Goal: Task Accomplishment & Management: Manage account settings

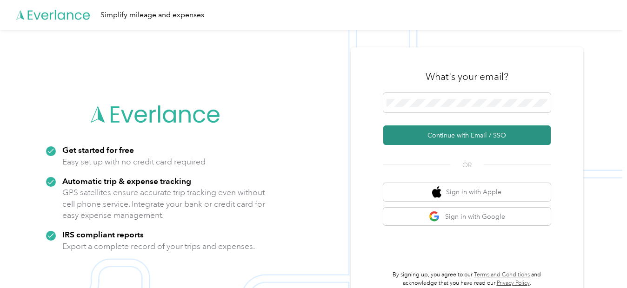
click at [457, 133] on button "Continue with Email / SSO" at bounding box center [466, 135] width 167 height 20
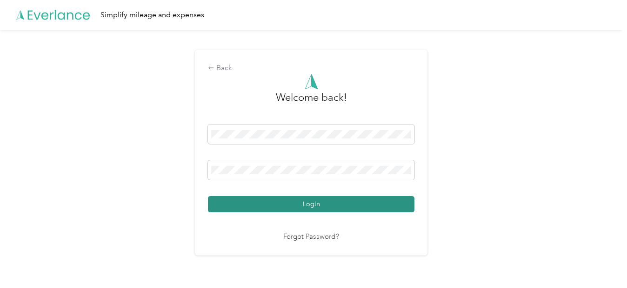
click at [292, 206] on button "Login" at bounding box center [311, 204] width 206 height 16
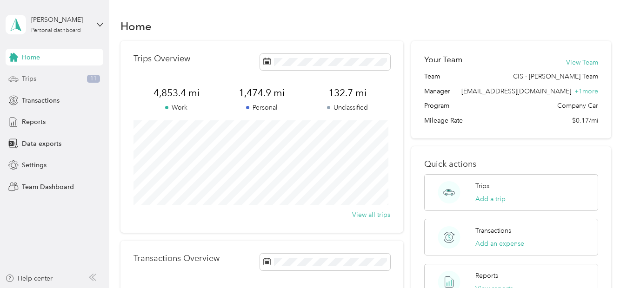
click at [33, 78] on span "Trips" at bounding box center [29, 79] width 14 height 10
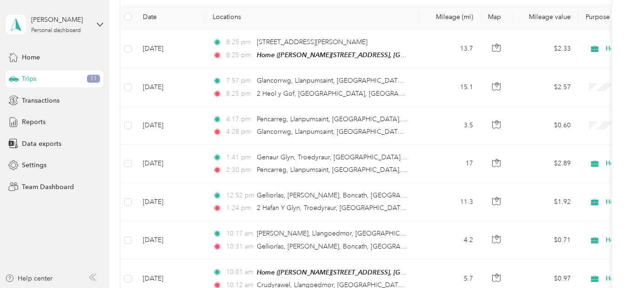
scroll to position [129, 0]
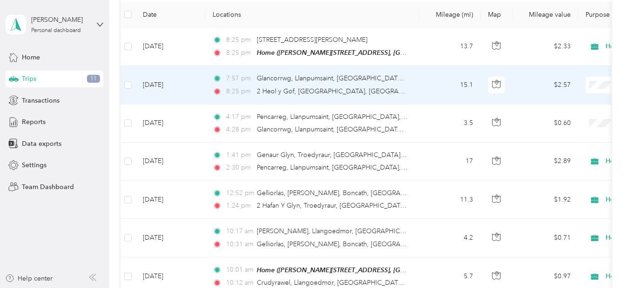
click at [569, 102] on span "Holstein Group" at bounding box center [577, 102] width 86 height 10
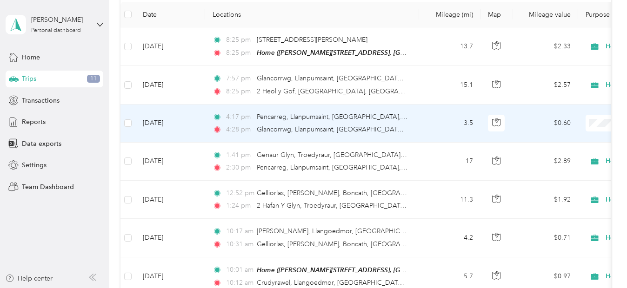
click at [555, 140] on span "Holstein Group" at bounding box center [577, 139] width 86 height 10
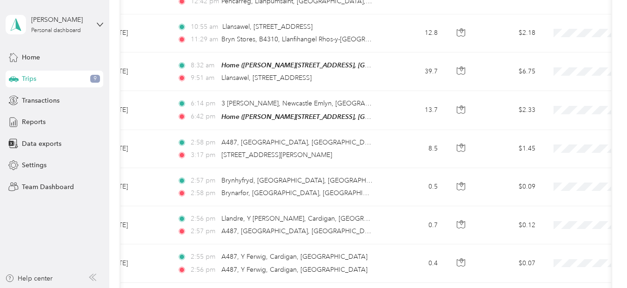
scroll to position [567, 0]
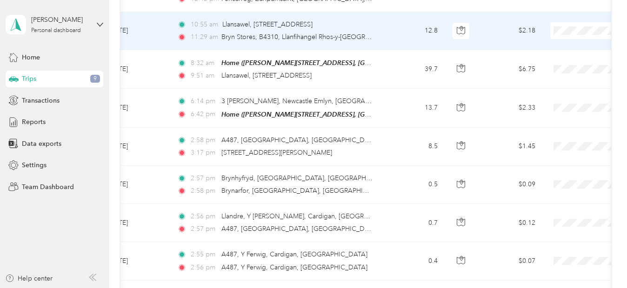
click at [561, 49] on span "Holstein Group" at bounding box center [577, 47] width 86 height 10
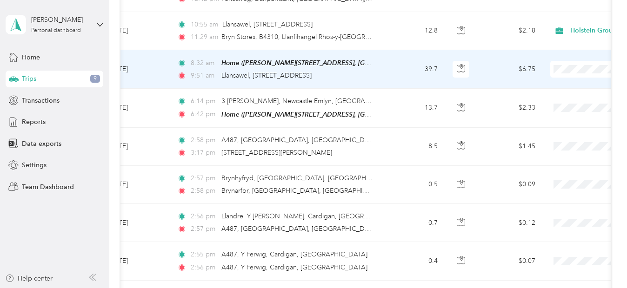
click at [564, 83] on span "Holstein Group" at bounding box center [577, 85] width 86 height 10
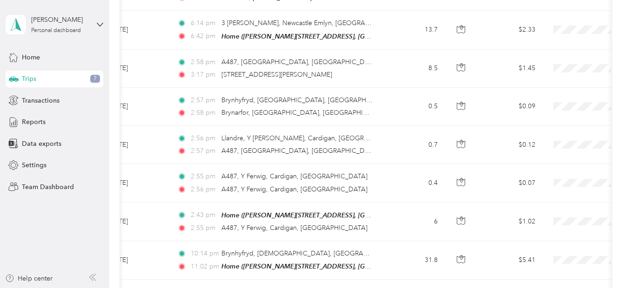
scroll to position [649, 0]
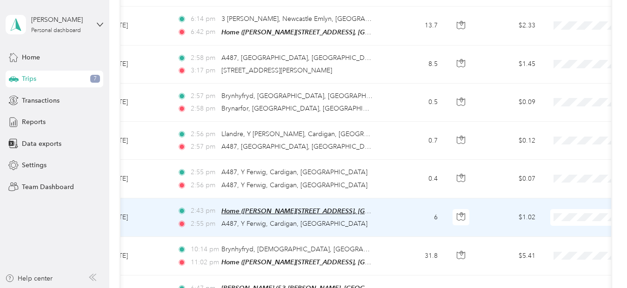
click at [320, 212] on span "Home ([PERSON_NAME][STREET_ADDRESS], [GEOGRAPHIC_DATA], Cardigan, [GEOGRAPHIC_D…" at bounding box center [373, 211] width 304 height 8
click at [336, 221] on div "2:55 pm A487, Y Ferwig, Cardigan, [GEOGRAPHIC_DATA]" at bounding box center [274, 224] width 195 height 10
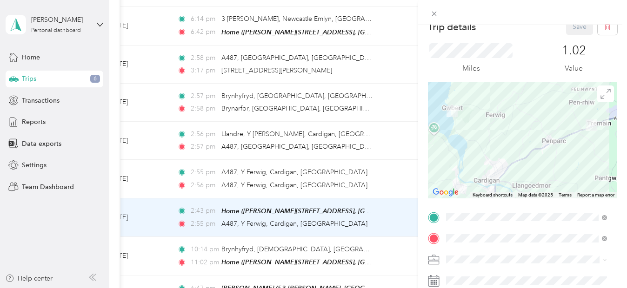
scroll to position [11, 0]
click at [433, 12] on icon at bounding box center [434, 14] width 8 height 8
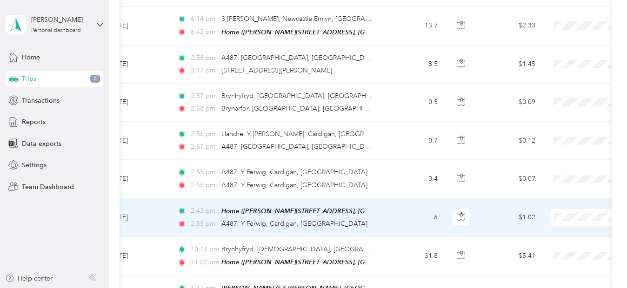
drag, startPoint x: 556, startPoint y: 232, endPoint x: 559, endPoint y: 220, distance: 12.9
click at [556, 232] on span "Holstein Group" at bounding box center [577, 231] width 86 height 10
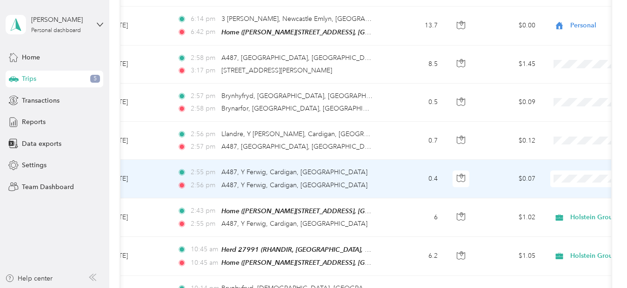
click at [560, 193] on span "Holstein Group" at bounding box center [577, 194] width 86 height 10
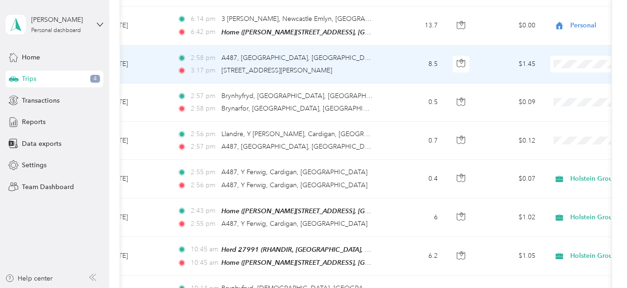
click at [558, 94] on span "Personal" at bounding box center [577, 96] width 86 height 10
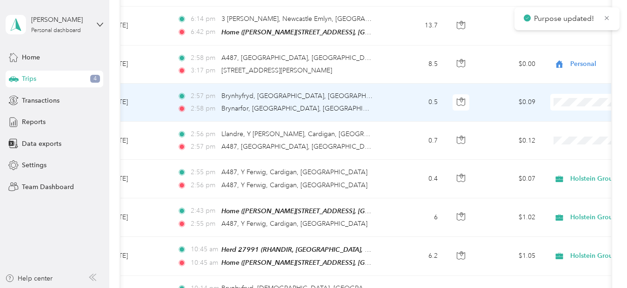
click at [549, 132] on span "Personal" at bounding box center [577, 134] width 86 height 10
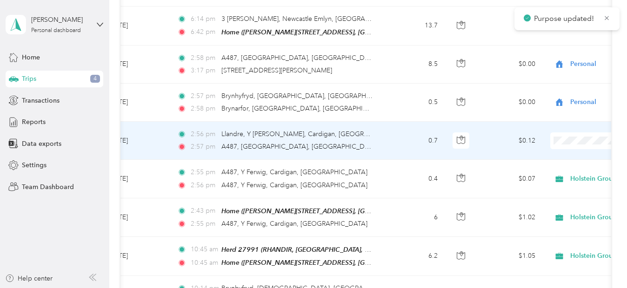
click at [545, 172] on span "Personal" at bounding box center [577, 171] width 86 height 10
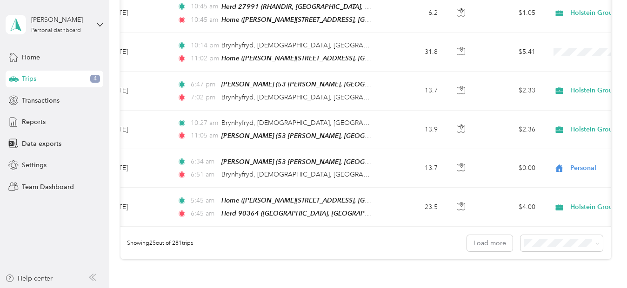
scroll to position [894, 0]
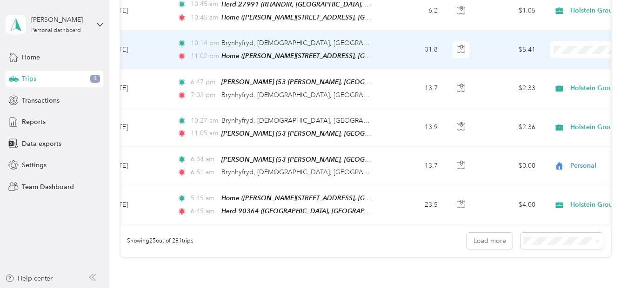
click at [558, 62] on span "Holstein Group" at bounding box center [577, 62] width 86 height 10
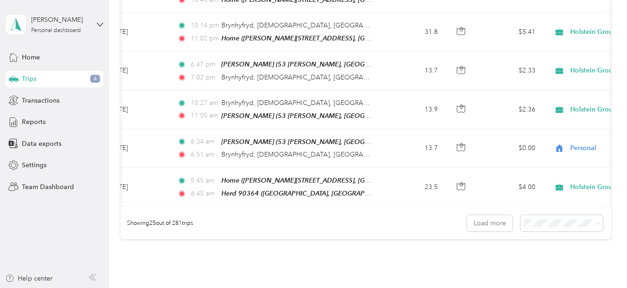
scroll to position [914, 0]
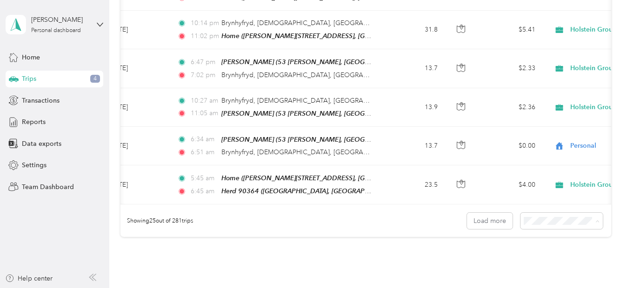
click at [532, 254] on span "50 per load" at bounding box center [541, 255] width 34 height 8
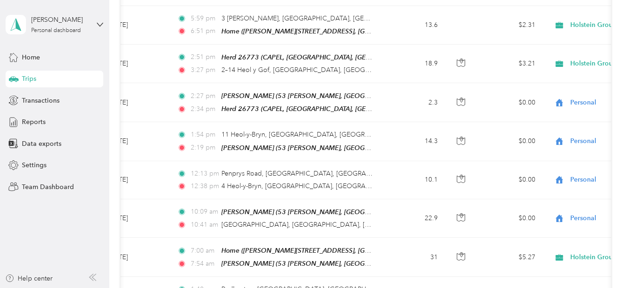
scroll to position [1144, 0]
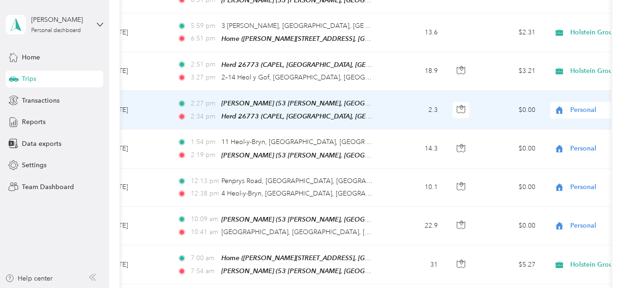
click at [581, 105] on span "Personal" at bounding box center [612, 110] width 85 height 10
click at [560, 119] on span "Holstein Group" at bounding box center [577, 119] width 86 height 10
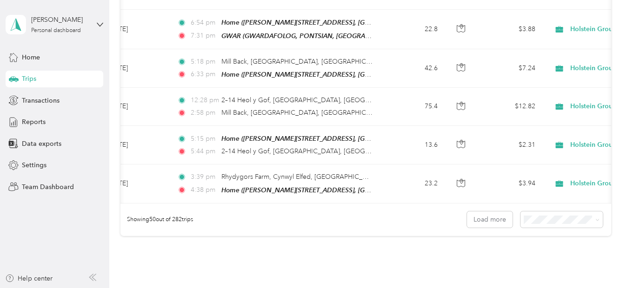
scroll to position [1888, 0]
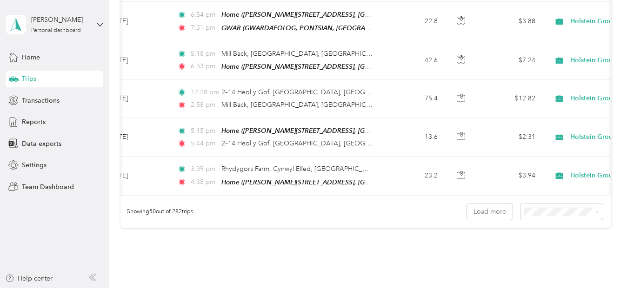
click at [536, 251] on span "100 per load" at bounding box center [543, 253] width 38 height 8
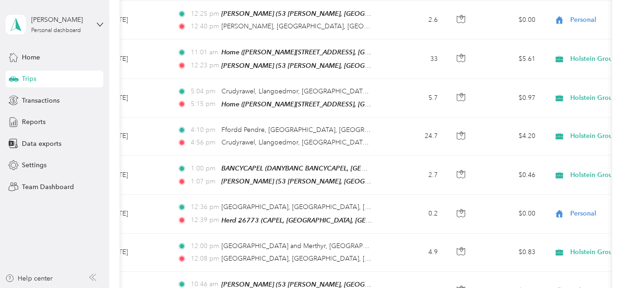
scroll to position [2362, 0]
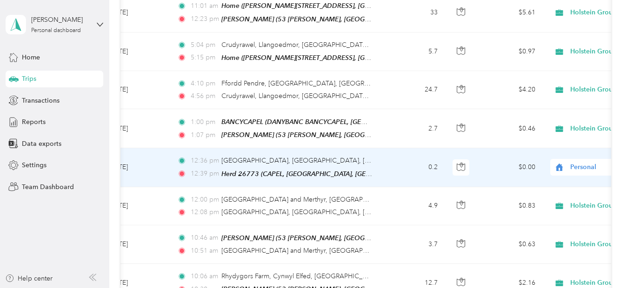
click at [585, 162] on span "Personal" at bounding box center [612, 167] width 85 height 10
click at [553, 164] on span "Holstein Group" at bounding box center [577, 163] width 86 height 10
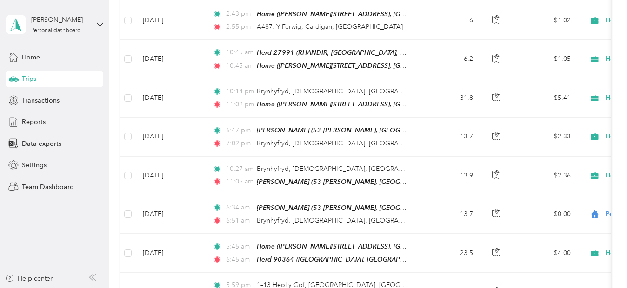
scroll to position [0, 0]
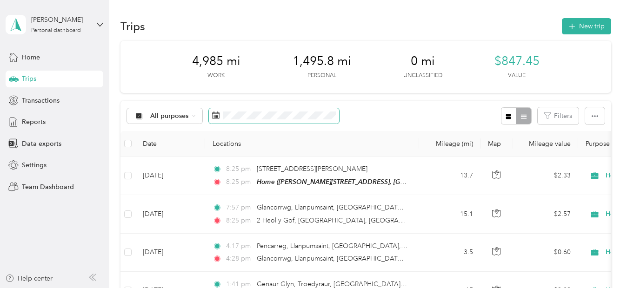
click at [215, 115] on rect at bounding box center [215, 115] width 1 height 1
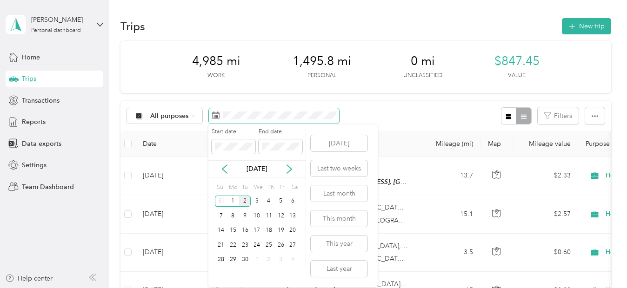
click at [221, 115] on span at bounding box center [274, 116] width 130 height 16
click at [289, 166] on icon at bounding box center [288, 169] width 9 height 9
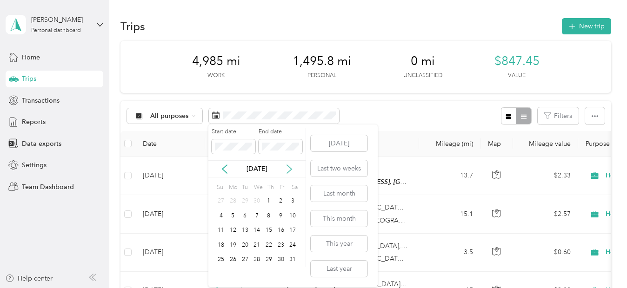
click at [289, 166] on icon at bounding box center [288, 169] width 9 height 9
click at [244, 199] on div "1" at bounding box center [245, 202] width 12 height 12
click at [288, 168] on icon at bounding box center [288, 169] width 9 height 9
click at [220, 274] on div "31" at bounding box center [221, 275] width 12 height 12
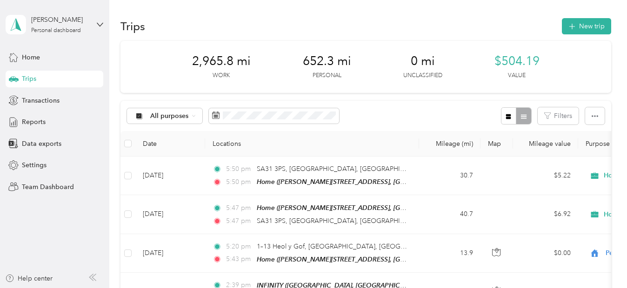
click at [372, 109] on div "All purposes Filters" at bounding box center [365, 116] width 490 height 30
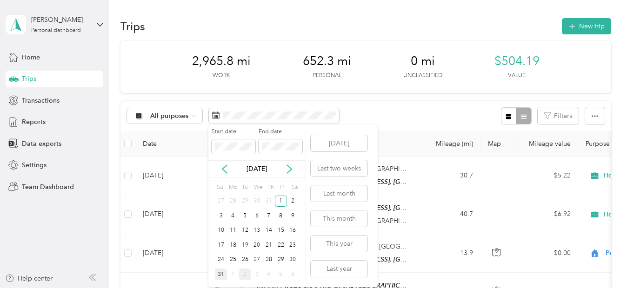
click at [220, 271] on div "31" at bounding box center [221, 275] width 12 height 12
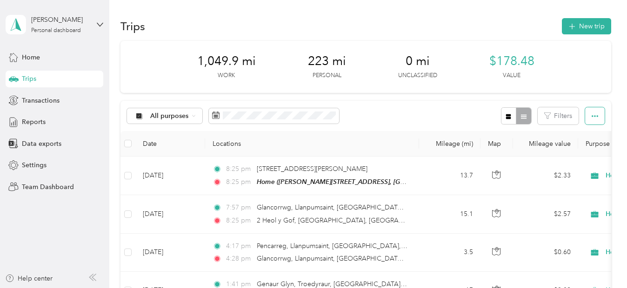
click at [593, 115] on icon "button" at bounding box center [594, 116] width 7 height 7
click at [578, 149] on span "Export" at bounding box center [579, 150] width 20 height 8
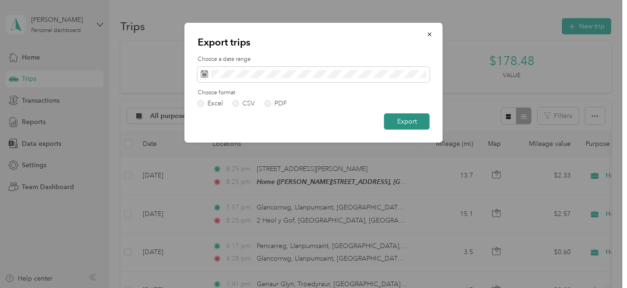
click at [409, 121] on button "Export" at bounding box center [407, 121] width 46 height 16
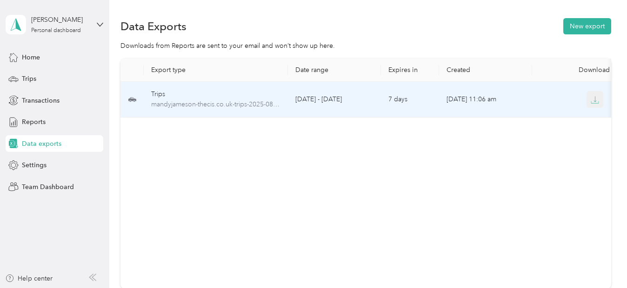
click at [596, 98] on icon "button" at bounding box center [594, 100] width 8 height 8
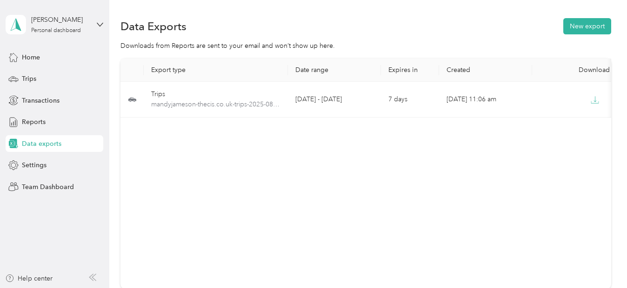
click at [446, 222] on div "Export type Date range Expires in Created Download Trips mandyjameson-thecis.co…" at bounding box center [365, 174] width 490 height 231
click at [29, 76] on span "Trips" at bounding box center [29, 79] width 14 height 10
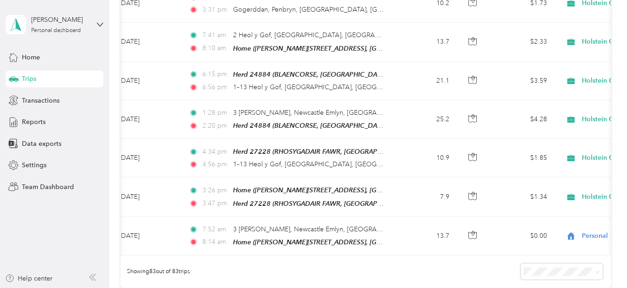
scroll to position [0, 25]
